Goal: Task Accomplishment & Management: Complete application form

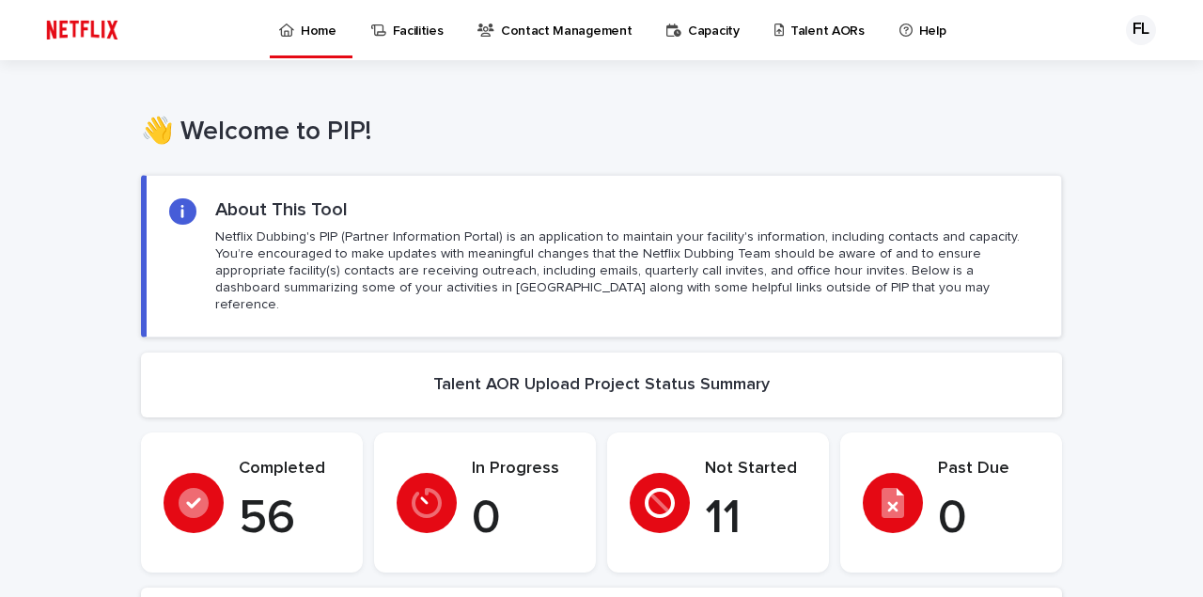
click at [825, 27] on p "Talent AORs" at bounding box center [827, 19] width 74 height 39
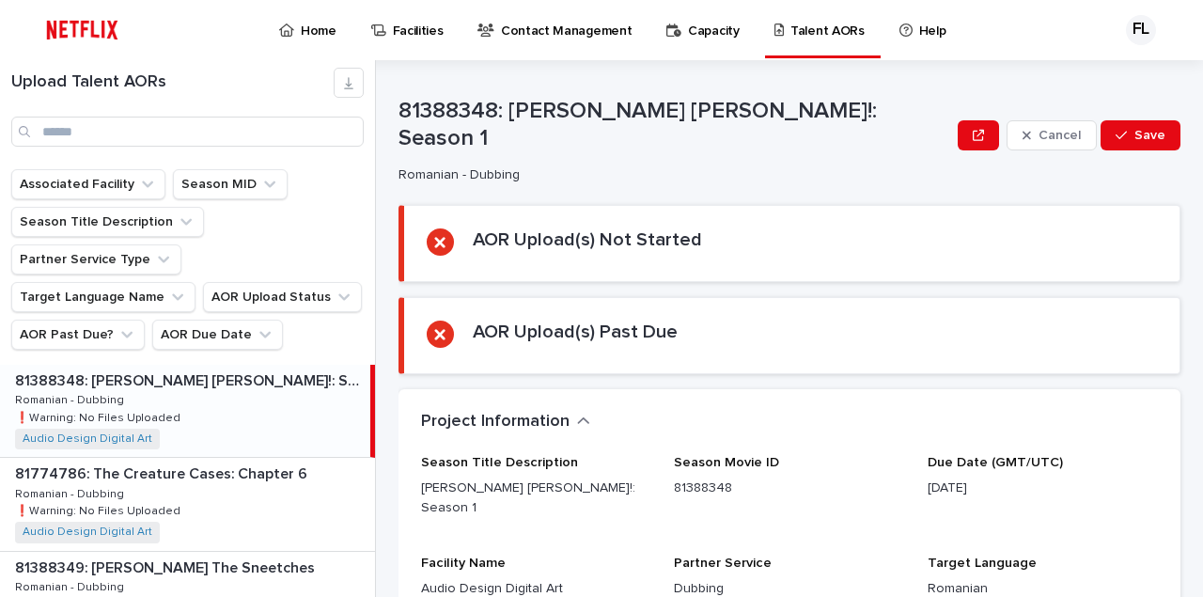
click at [310, 29] on p "Home" at bounding box center [319, 19] width 36 height 39
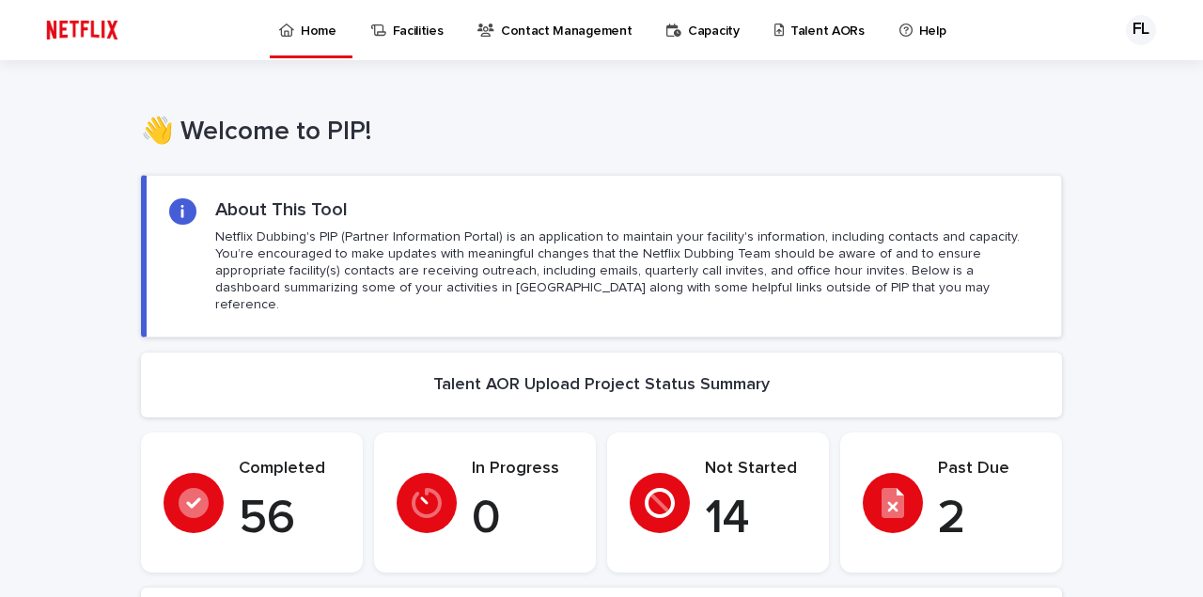
click at [812, 28] on p "Talent AORs" at bounding box center [827, 19] width 74 height 39
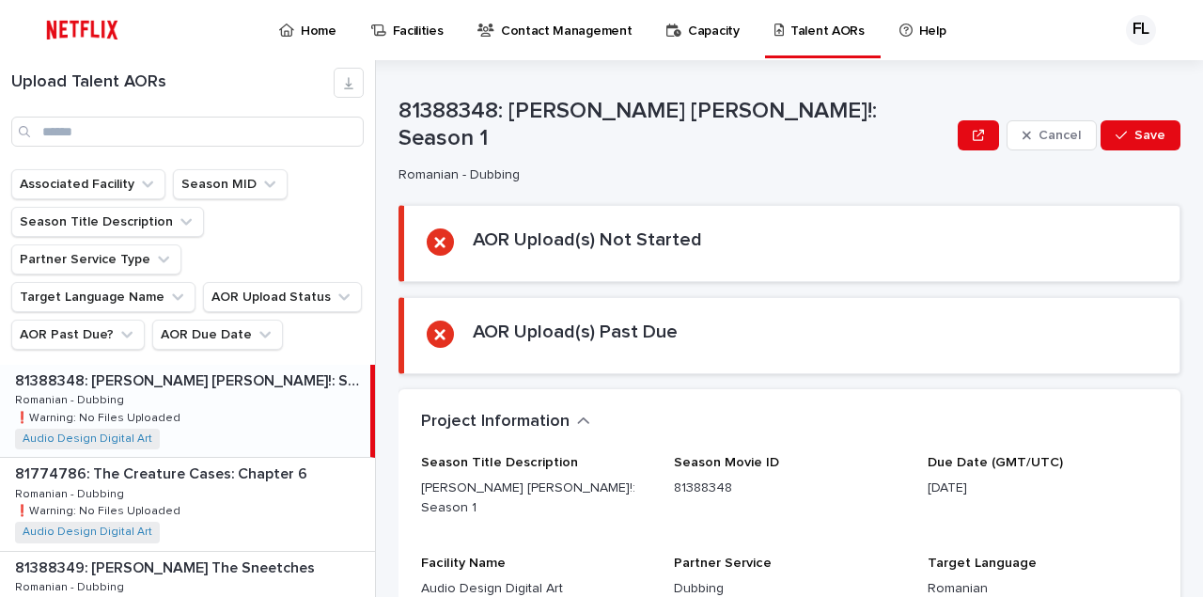
click at [232, 399] on div "81388348: [PERSON_NAME] [PERSON_NAME]!: Season 1 81388348: [PERSON_NAME] [PERSO…" at bounding box center [185, 411] width 370 height 92
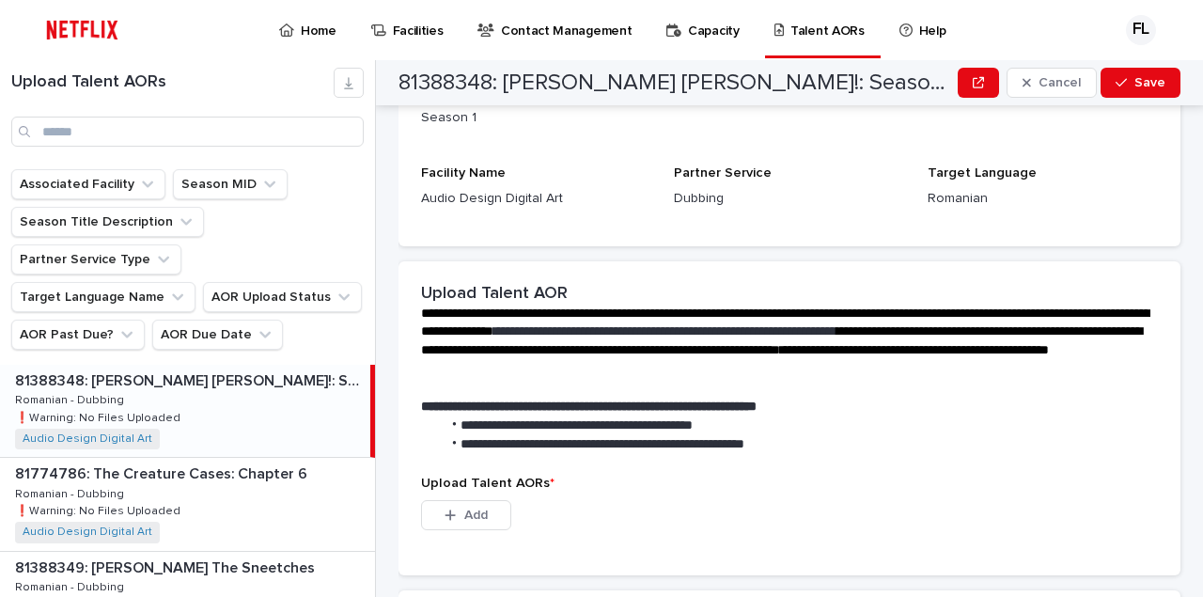
scroll to position [393, 0]
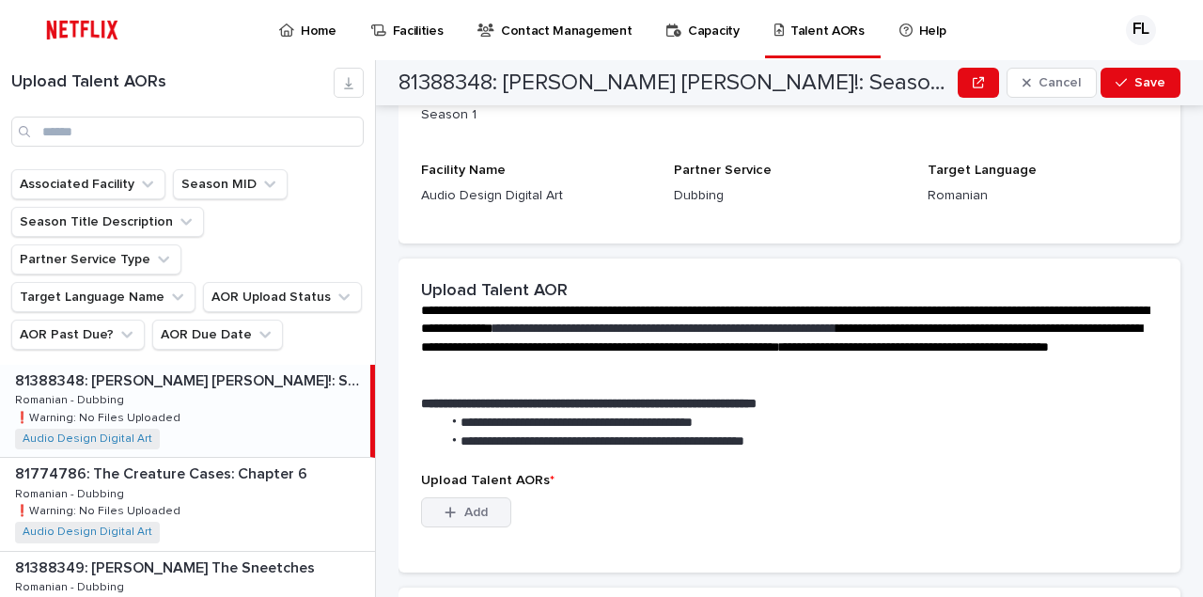
click at [461, 505] on div "button" at bounding box center [453, 511] width 19 height 13
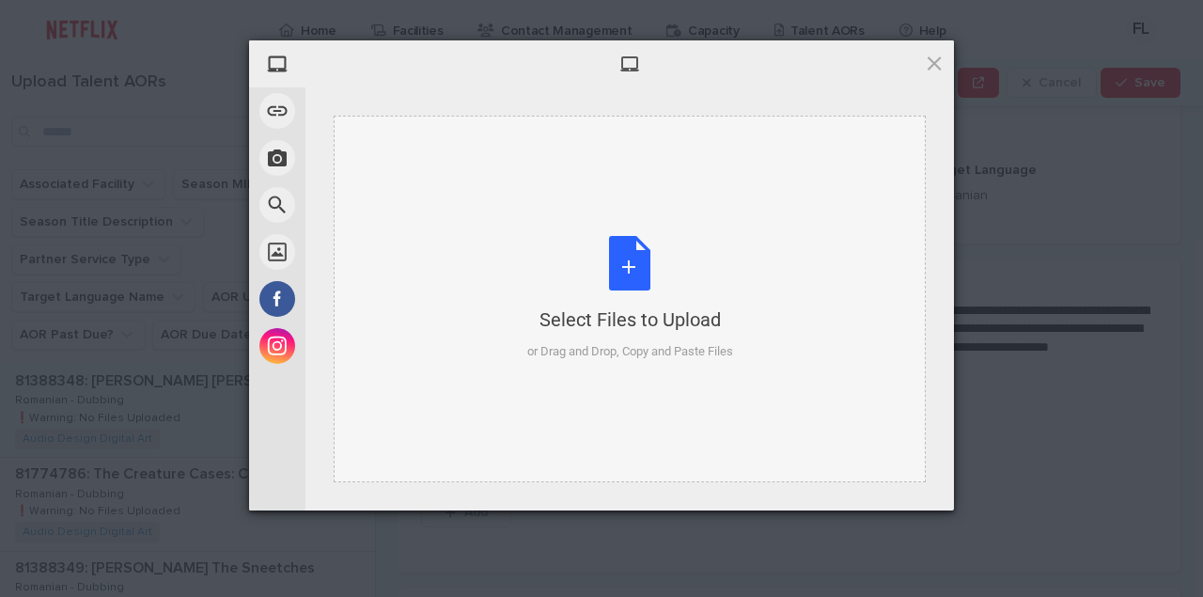
click at [626, 261] on div "Select Files to Upload or Drag and Drop, Copy and Paste Files" at bounding box center [630, 298] width 206 height 125
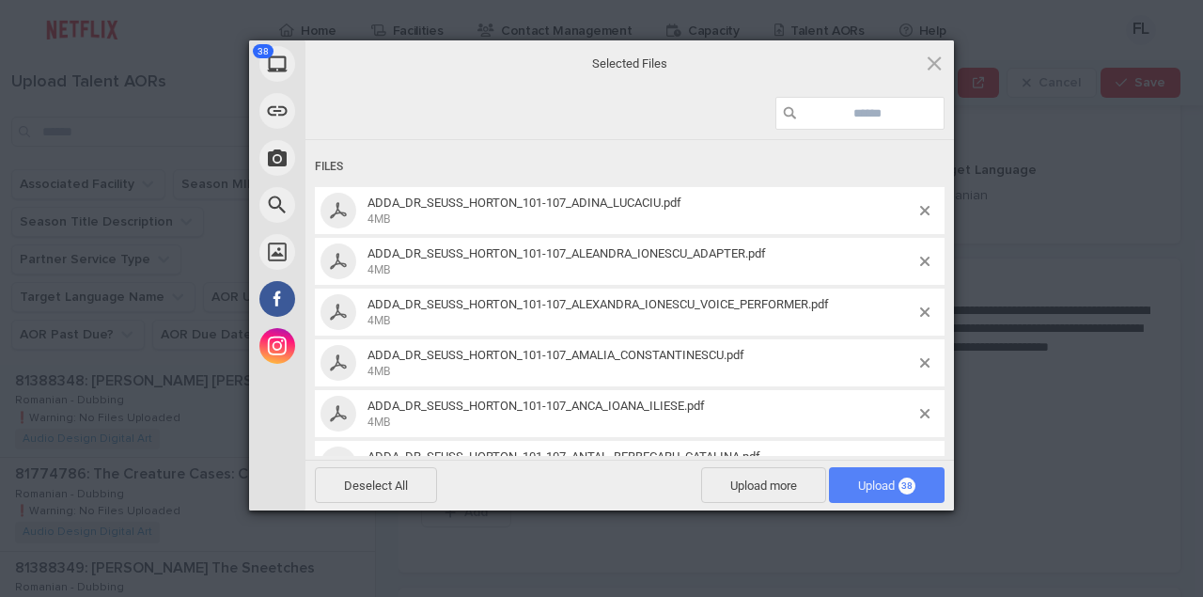
click at [897, 481] on span "Upload 38" at bounding box center [886, 485] width 57 height 14
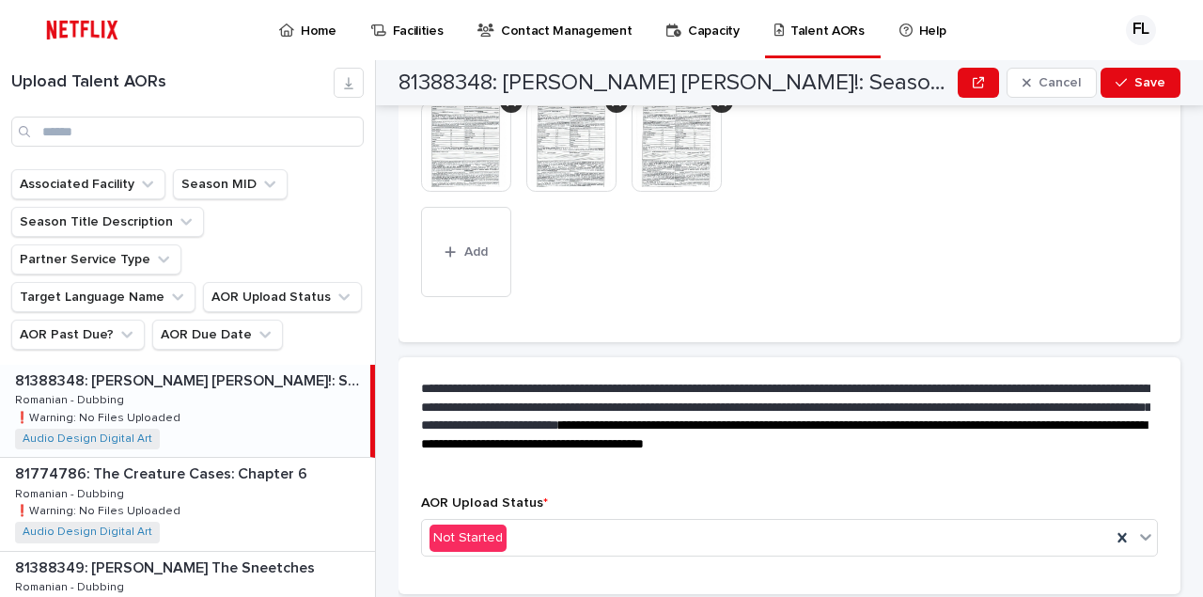
scroll to position [1257, 0]
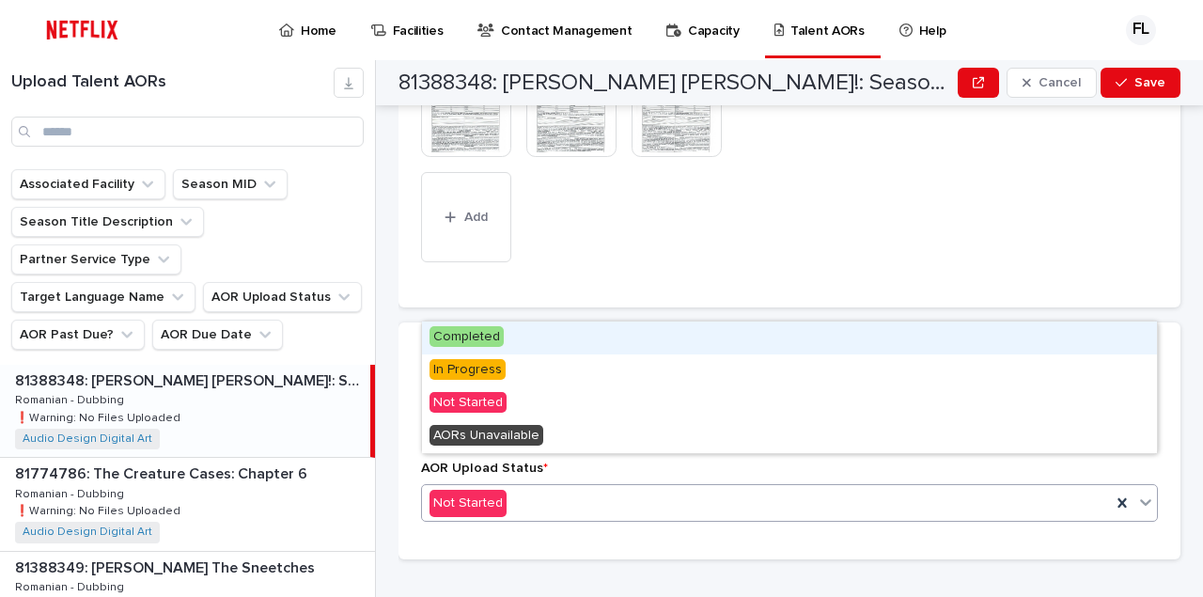
click at [520, 488] on div "Not Started" at bounding box center [766, 503] width 689 height 31
click at [477, 340] on span "Completed" at bounding box center [466, 336] width 74 height 21
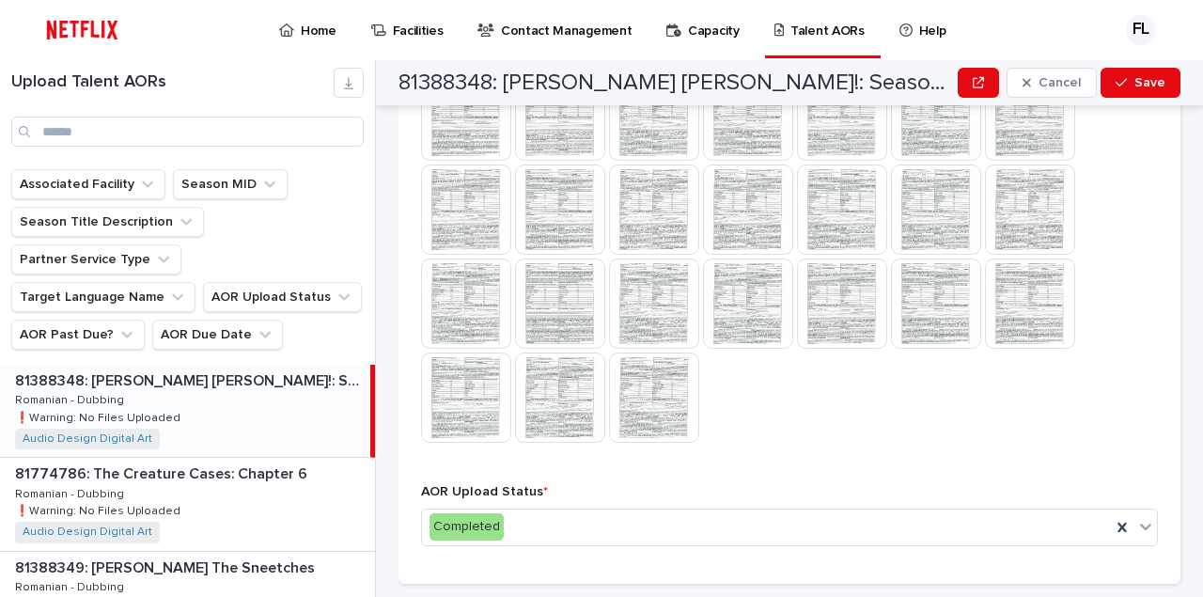
scroll to position [972, 0]
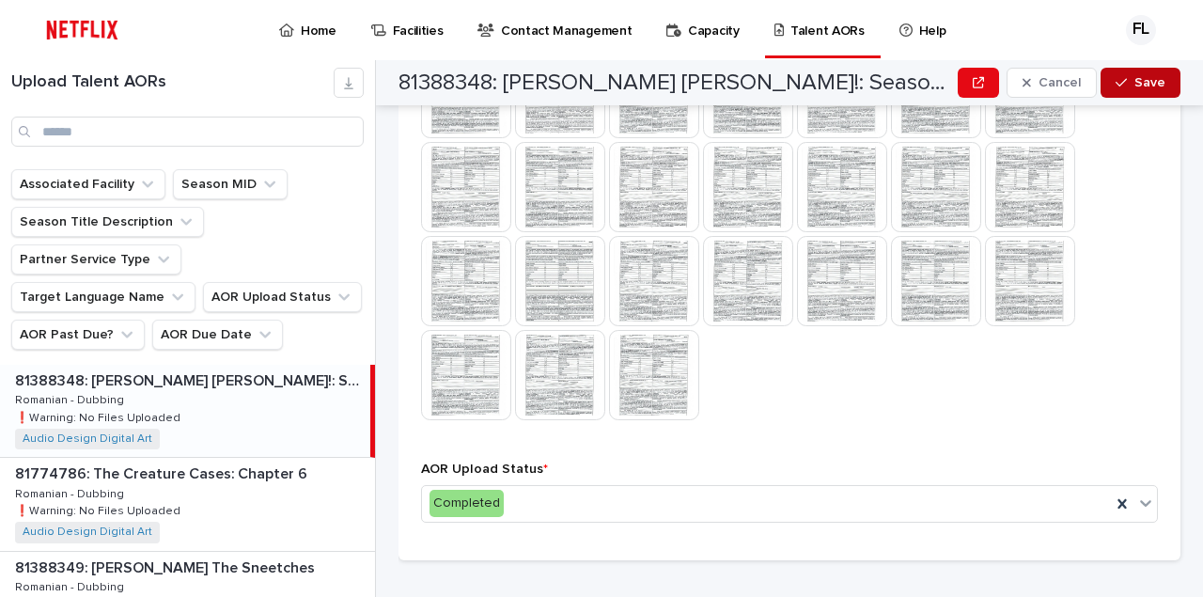
click at [1147, 86] on span "Save" at bounding box center [1149, 82] width 31 height 13
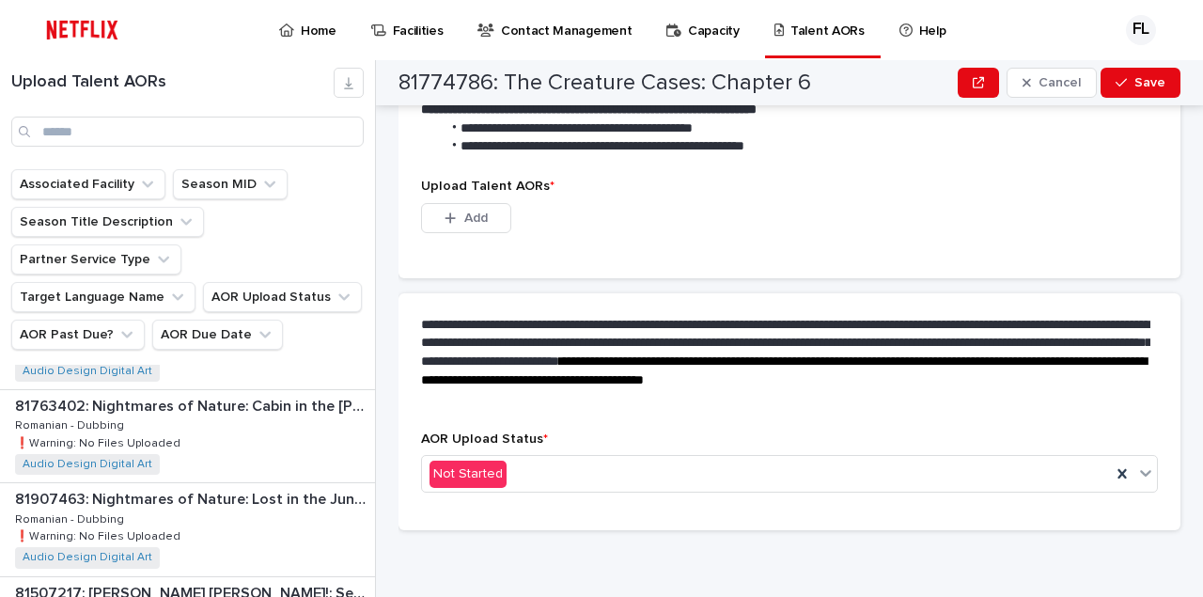
scroll to position [902, 0]
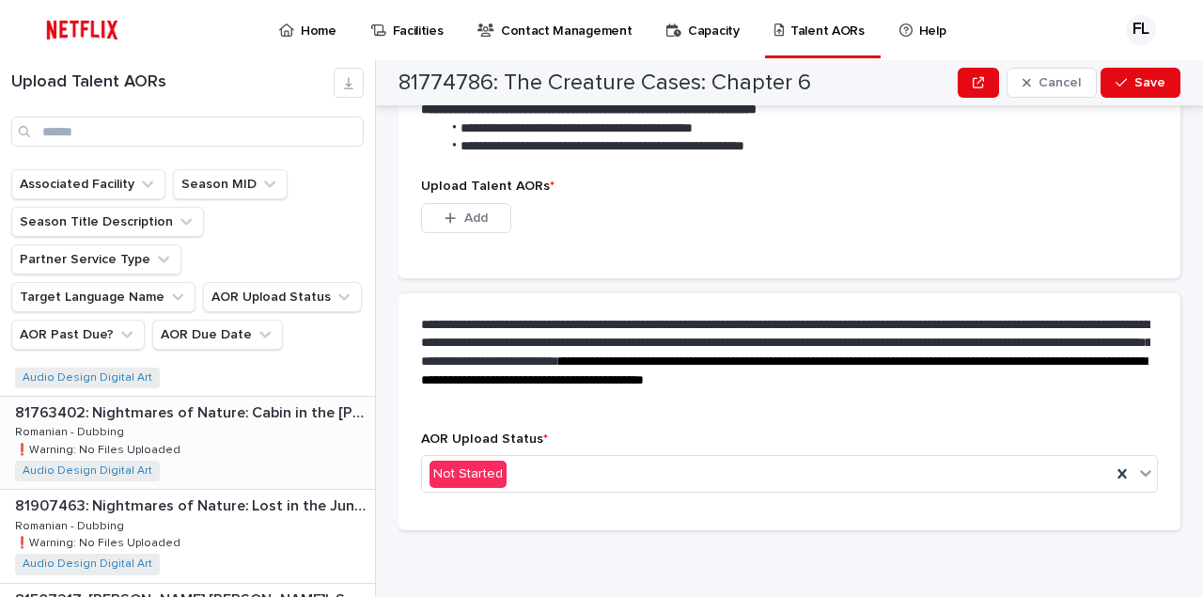
click at [253, 466] on div "81763402: Nightmares of Nature: Cabin in the Woods 81763402: Nightmares of Natu…" at bounding box center [187, 442] width 375 height 92
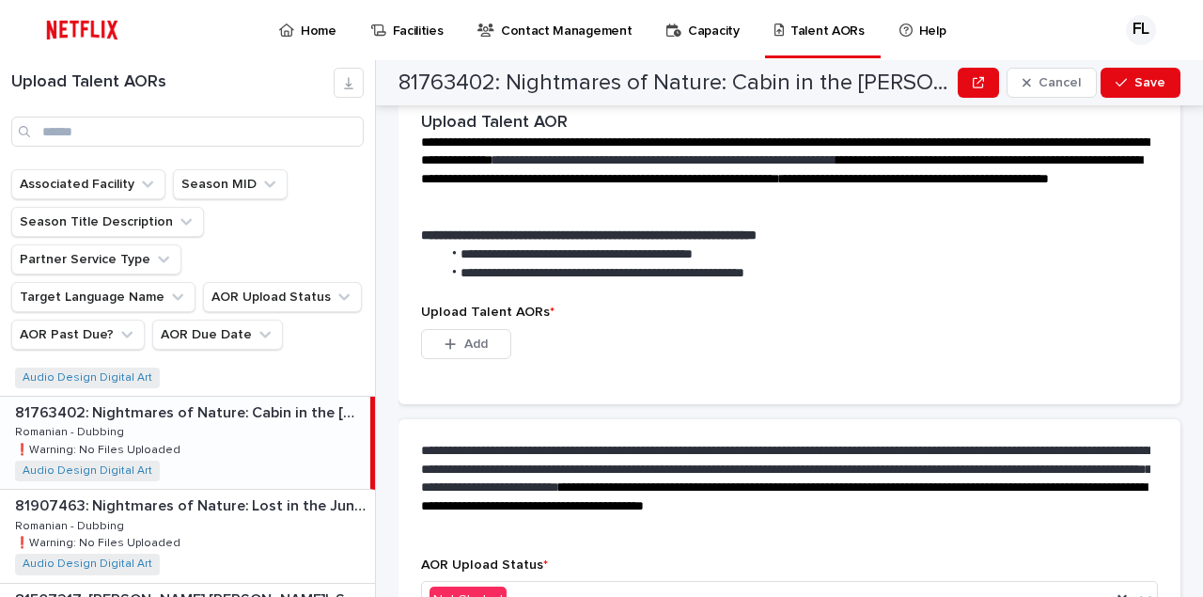
scroll to position [489, 0]
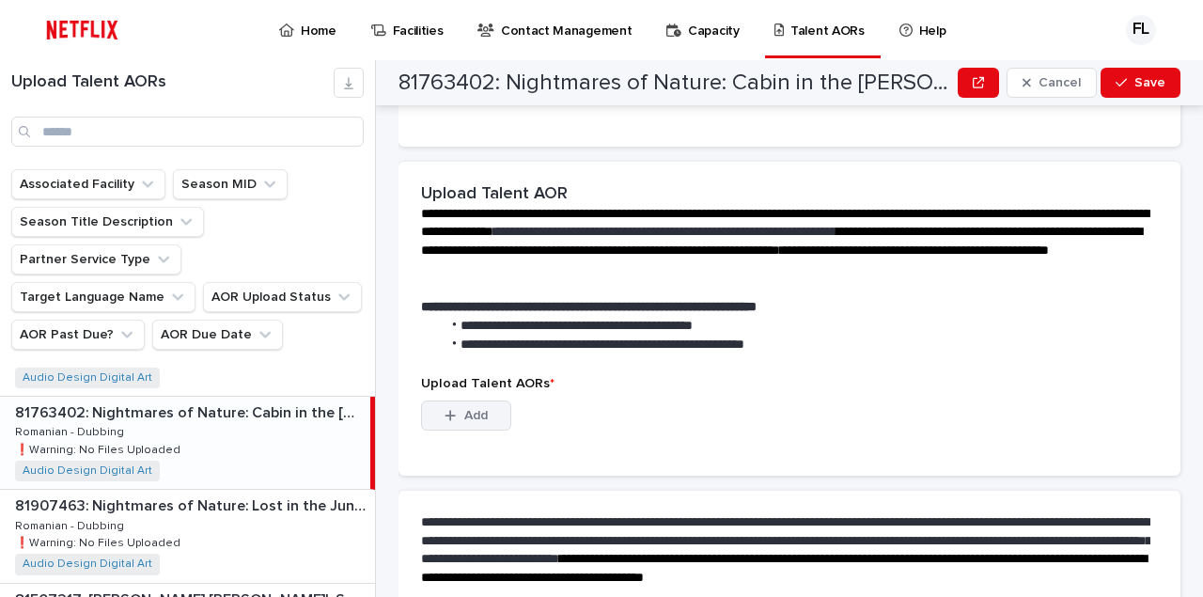
click at [469, 409] on span "Add" at bounding box center [475, 415] width 23 height 13
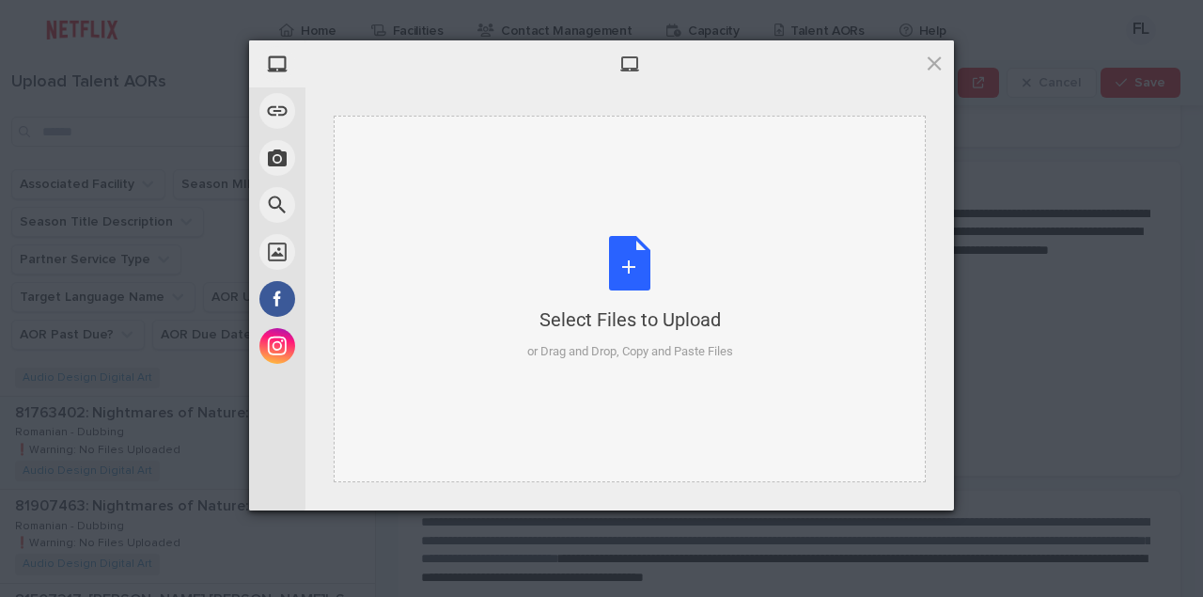
click at [635, 267] on div "Select Files to Upload or Drag and Drop, Copy and Paste Files" at bounding box center [630, 298] width 206 height 125
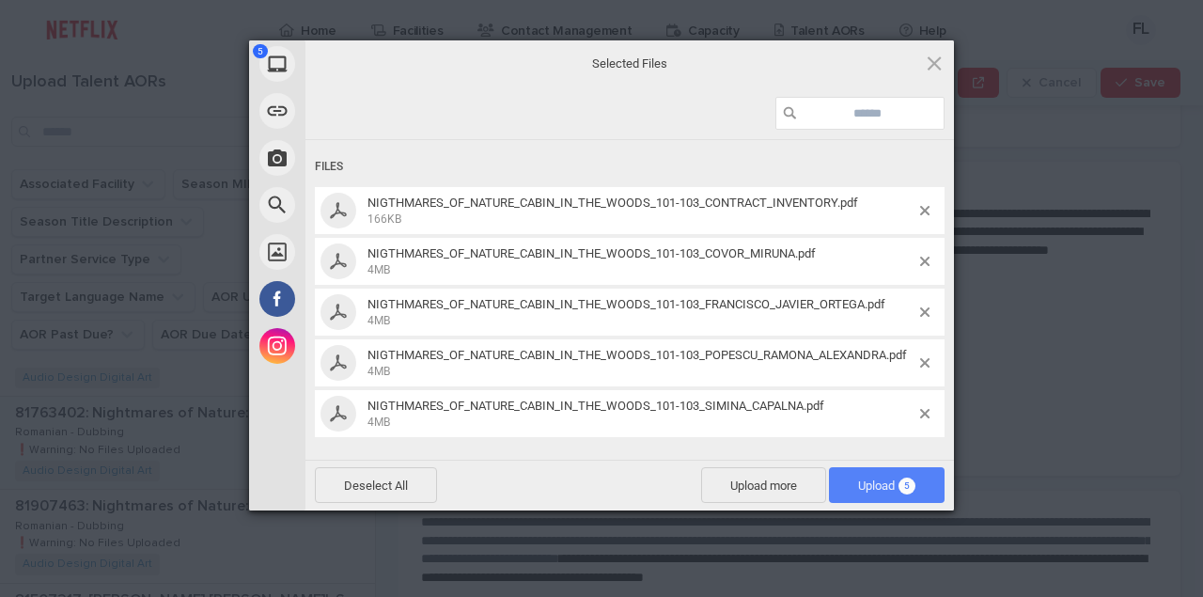
click at [878, 482] on span "Upload 5" at bounding box center [886, 485] width 57 height 14
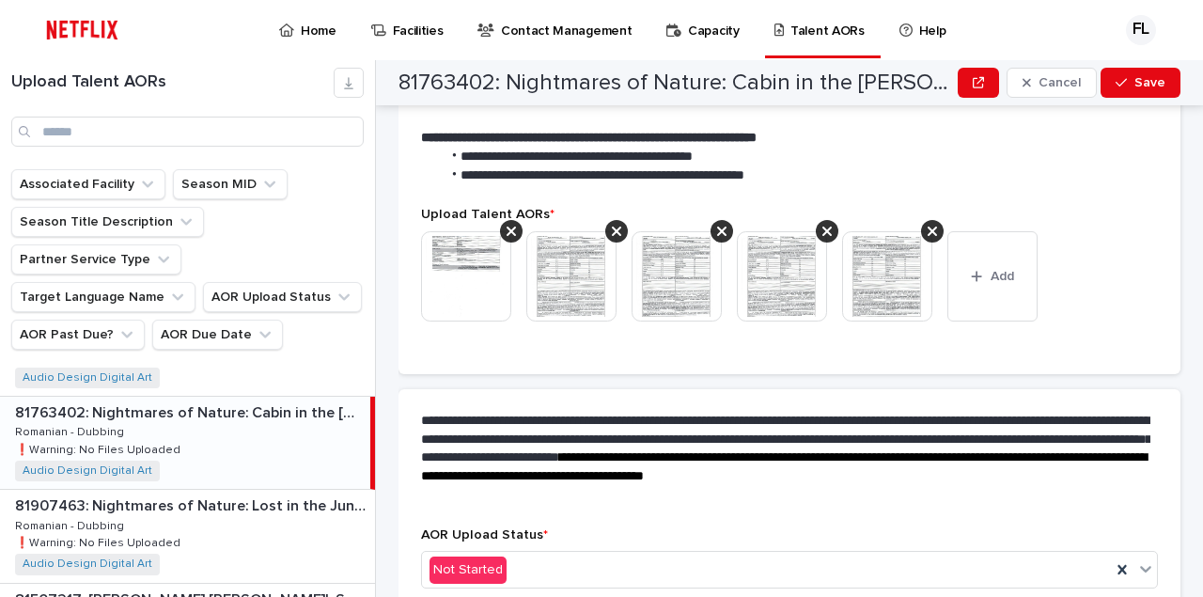
scroll to position [653, 0]
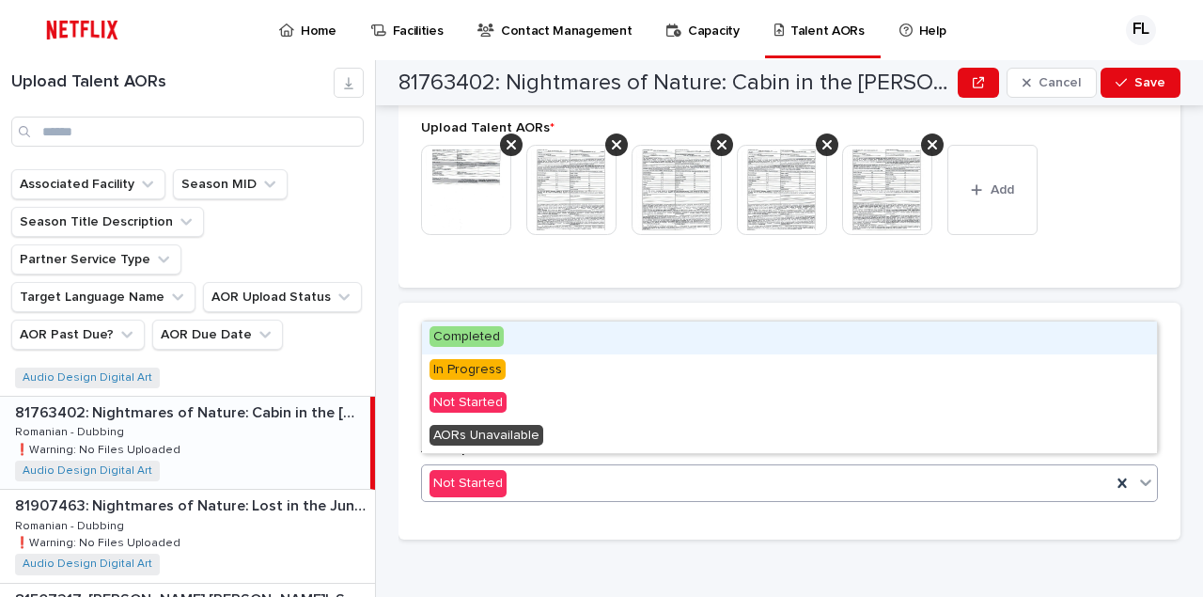
click at [537, 468] on div "Not Started" at bounding box center [766, 483] width 689 height 31
click at [468, 330] on span "Completed" at bounding box center [466, 336] width 74 height 21
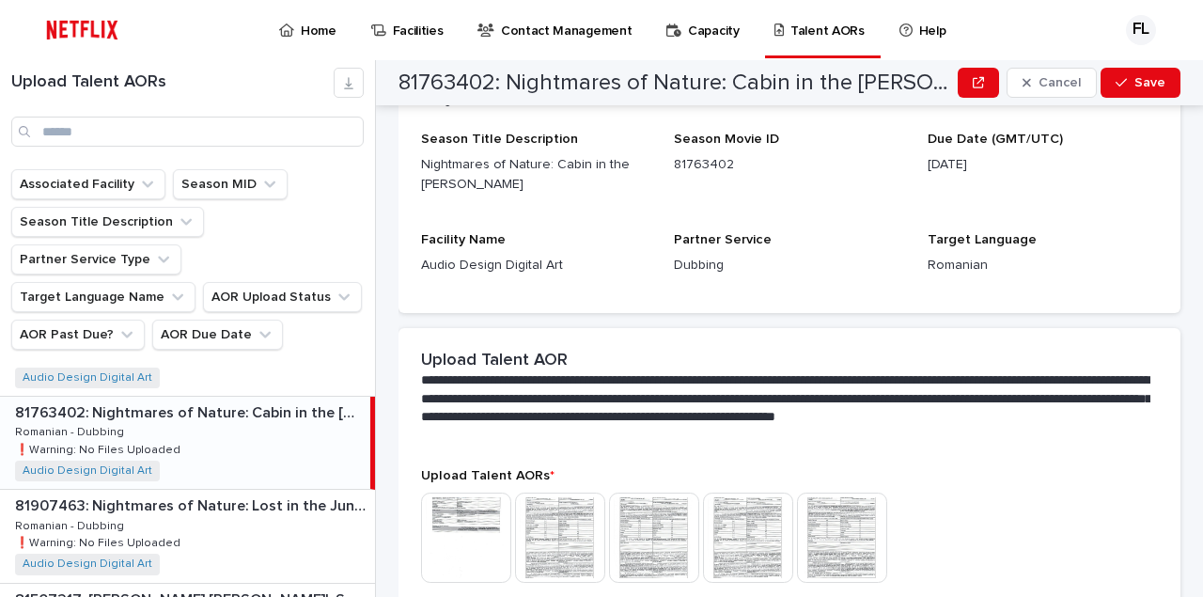
scroll to position [294, 0]
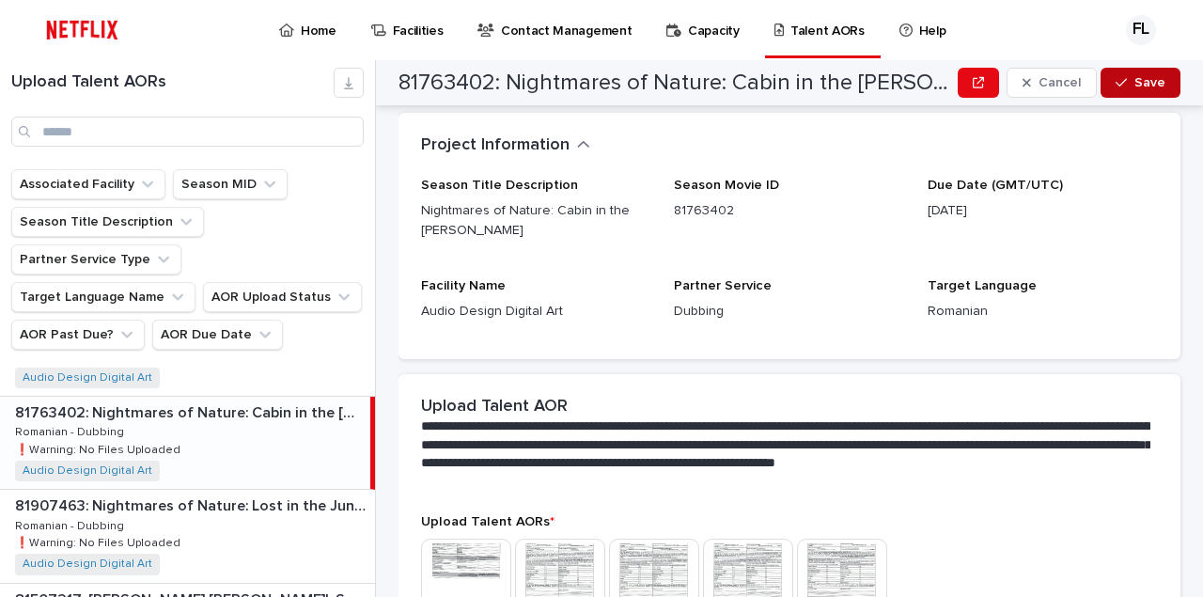
click at [1130, 81] on div "button" at bounding box center [1124, 82] width 19 height 13
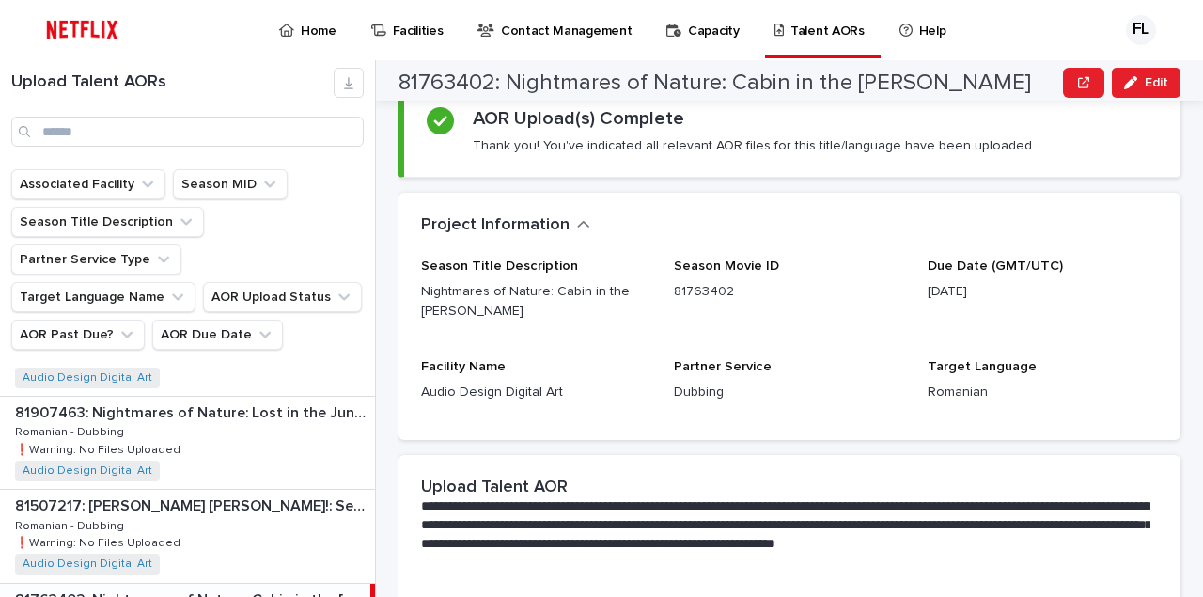
scroll to position [88, 0]
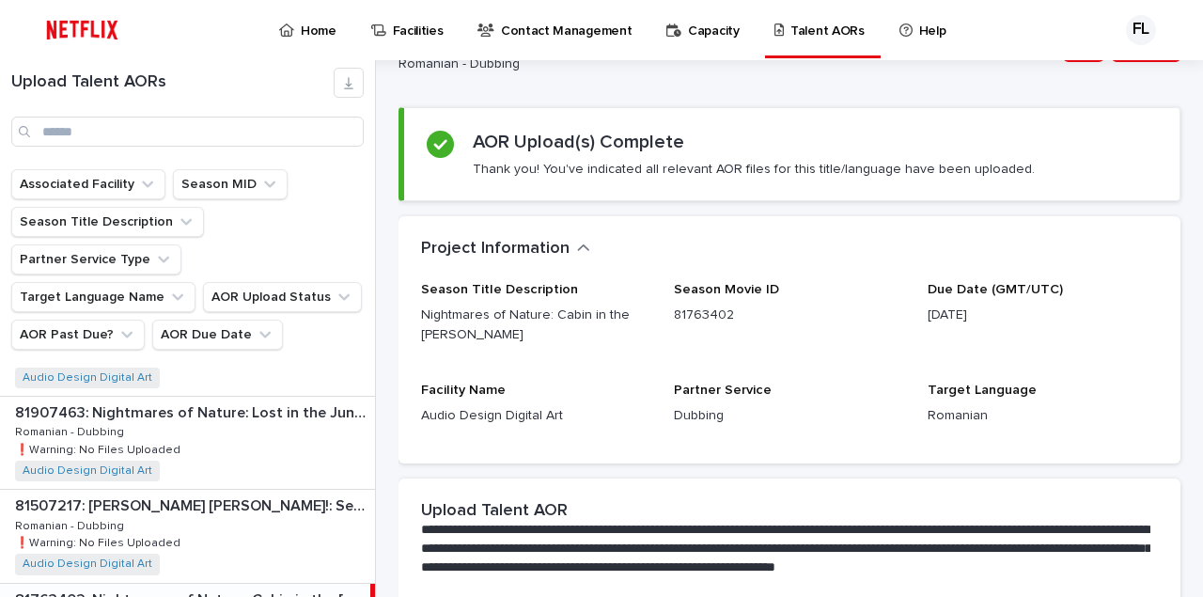
click at [309, 33] on p "Home" at bounding box center [319, 19] width 36 height 39
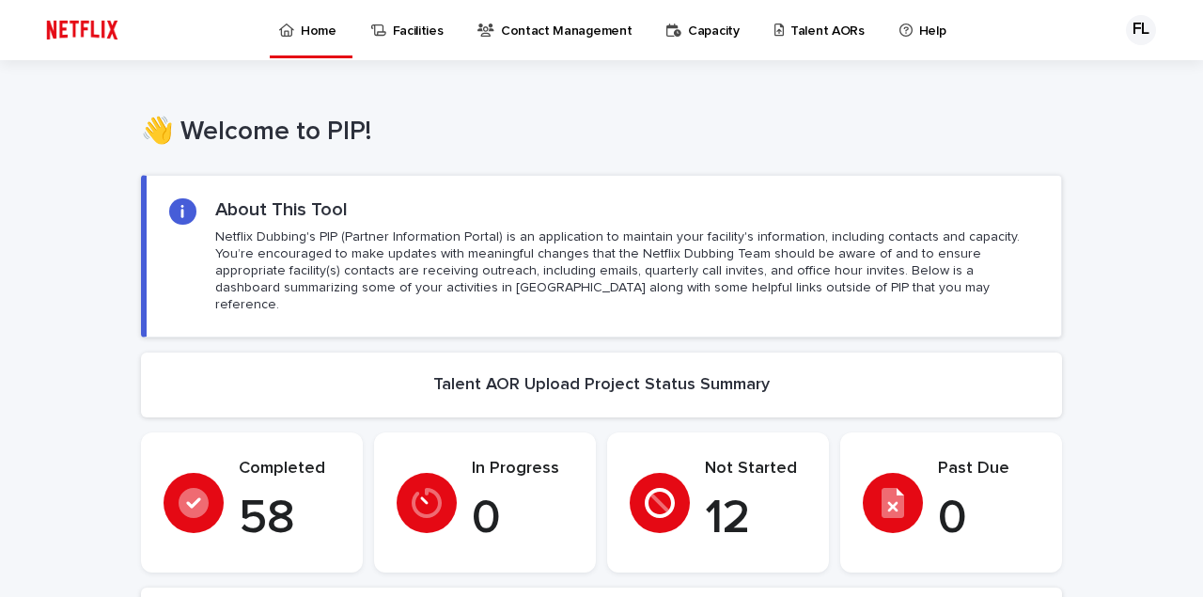
click at [793, 35] on p "Talent AORs" at bounding box center [827, 19] width 74 height 39
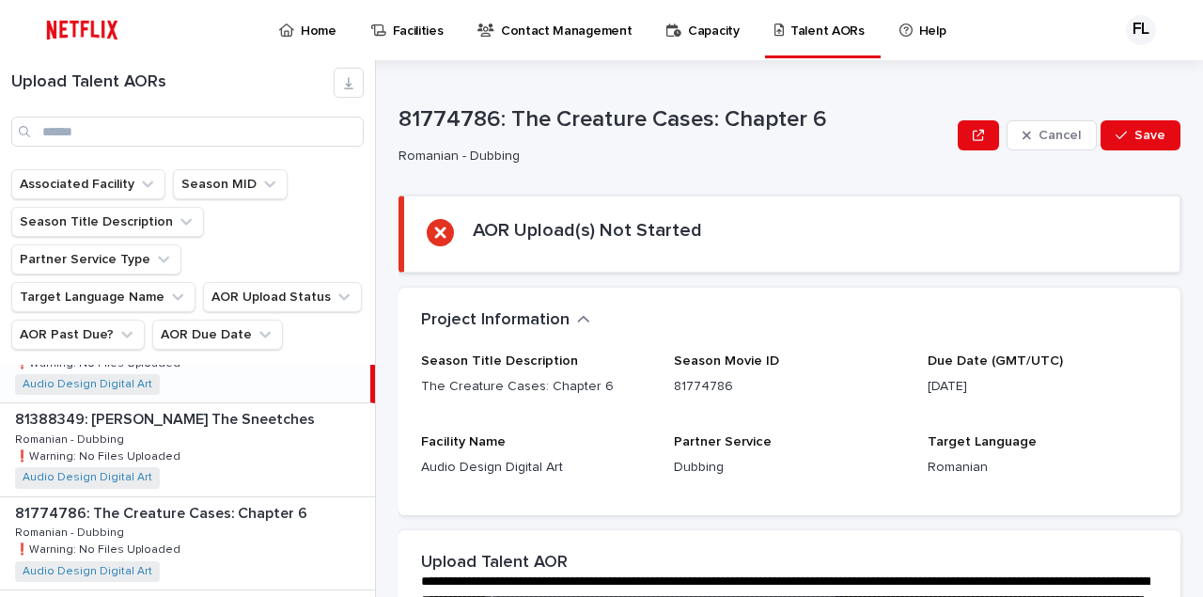
scroll to position [55, 0]
